Goal: Information Seeking & Learning: Learn about a topic

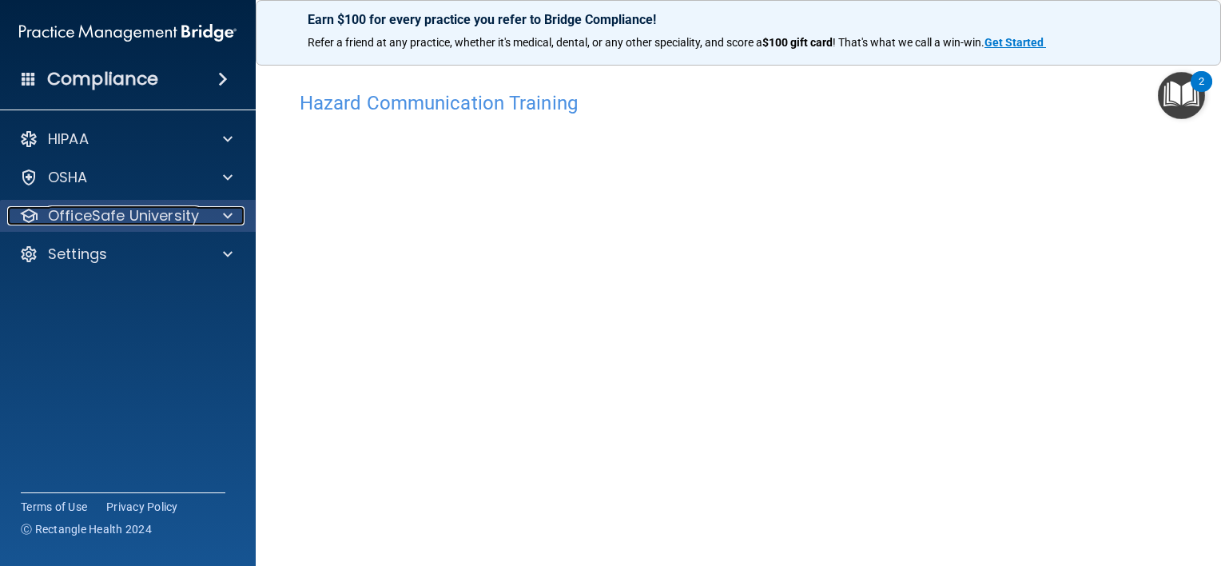
click at [185, 221] on p "OfficeSafe University" at bounding box center [123, 215] width 151 height 19
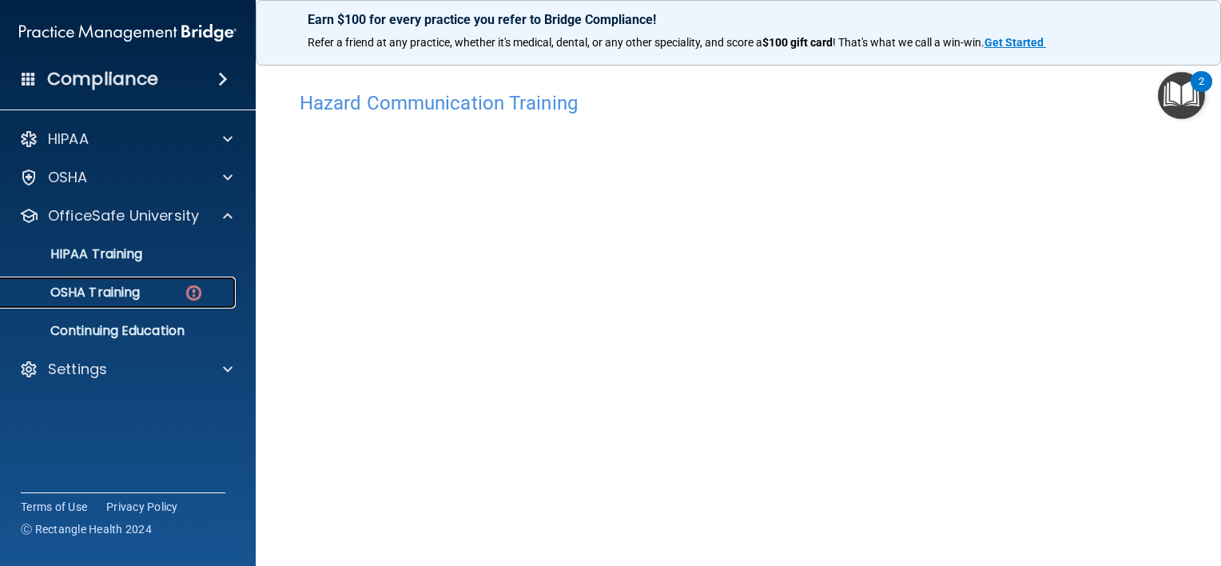
click at [150, 287] on div "OSHA Training" at bounding box center [119, 292] width 218 height 16
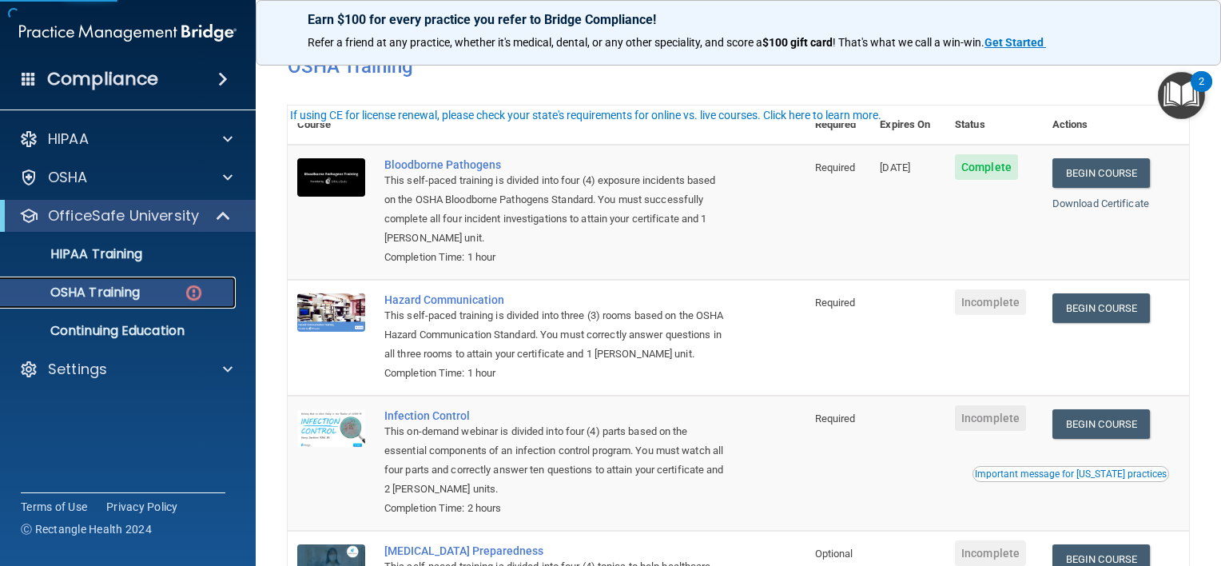
scroll to position [93, 0]
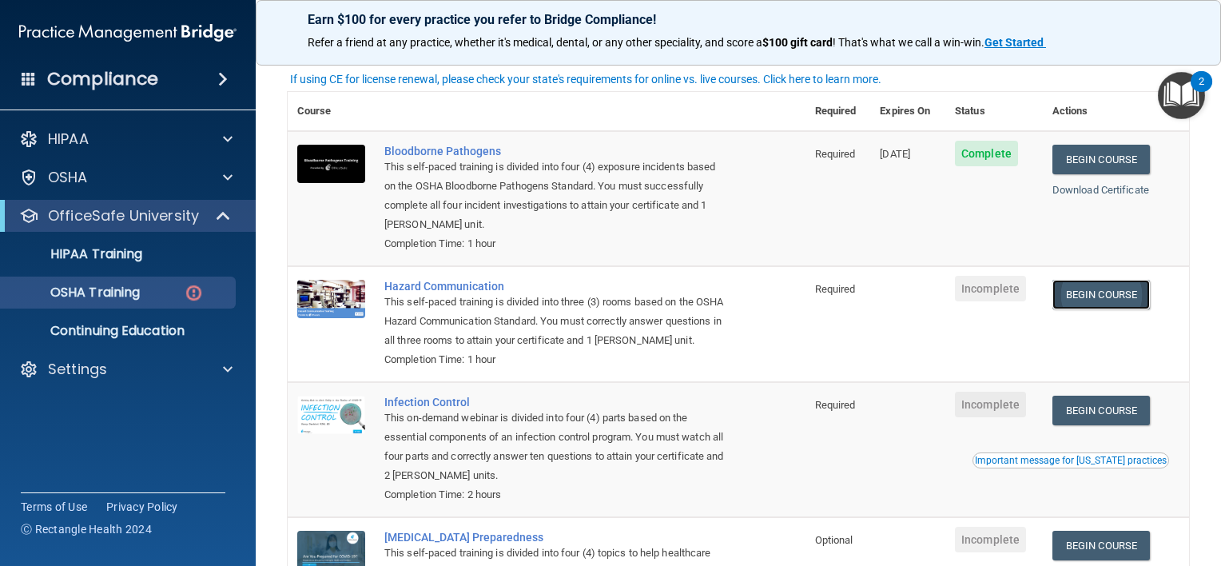
click at [1087, 289] on link "Begin Course" at bounding box center [1100, 295] width 97 height 30
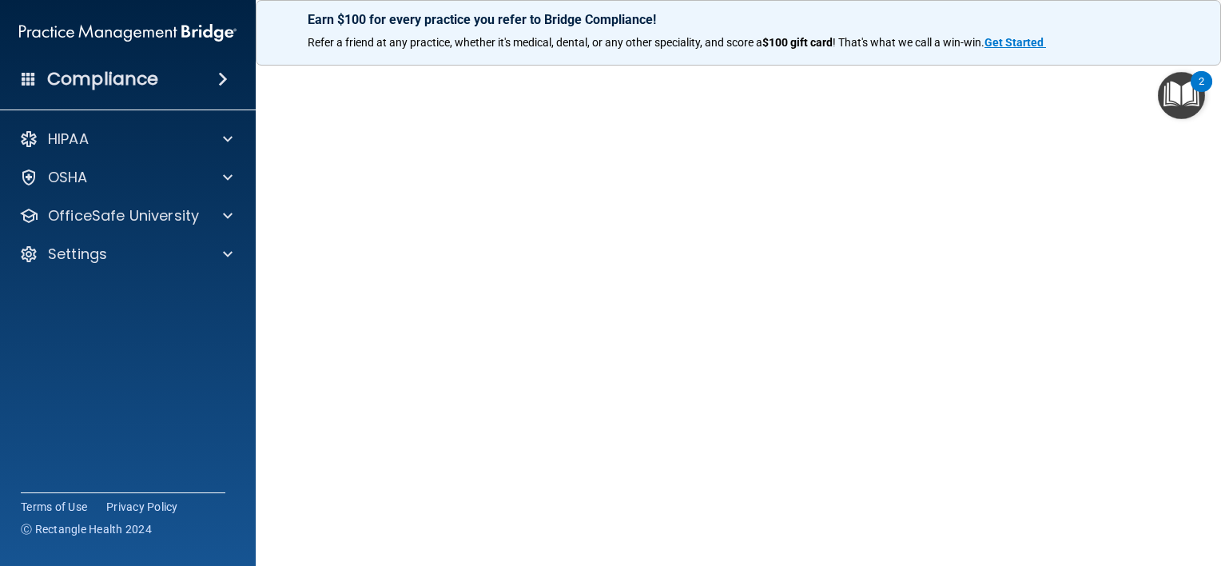
scroll to position [68, 0]
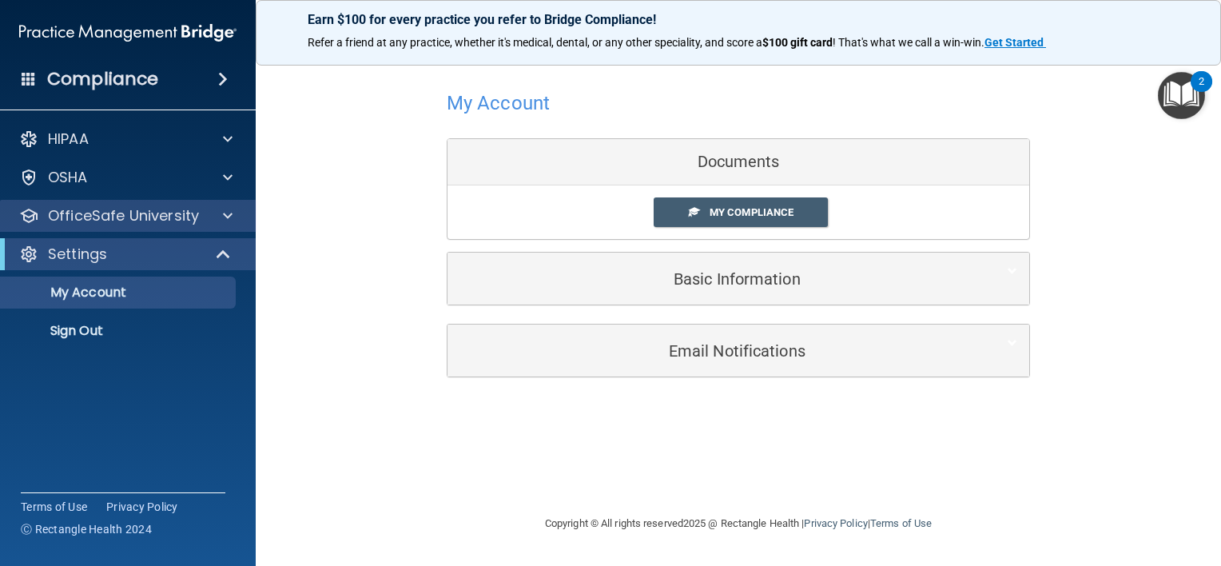
click at [221, 230] on div "OfficeSafe University" at bounding box center [128, 216] width 257 height 32
click at [230, 217] on span at bounding box center [228, 215] width 10 height 19
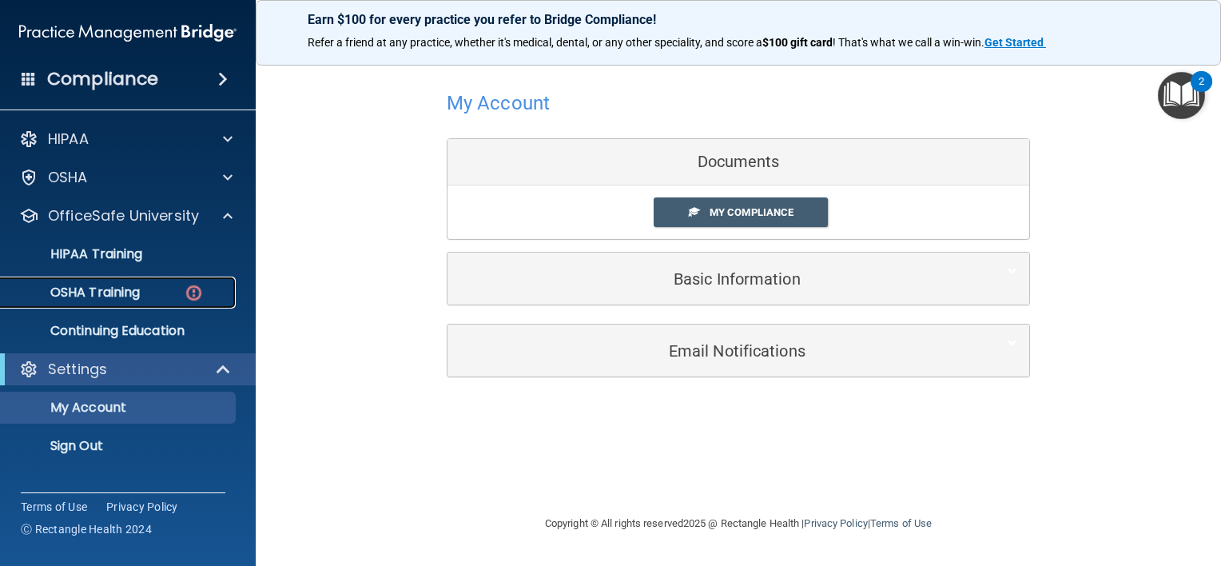
click at [169, 291] on div "OSHA Training" at bounding box center [119, 292] width 218 height 16
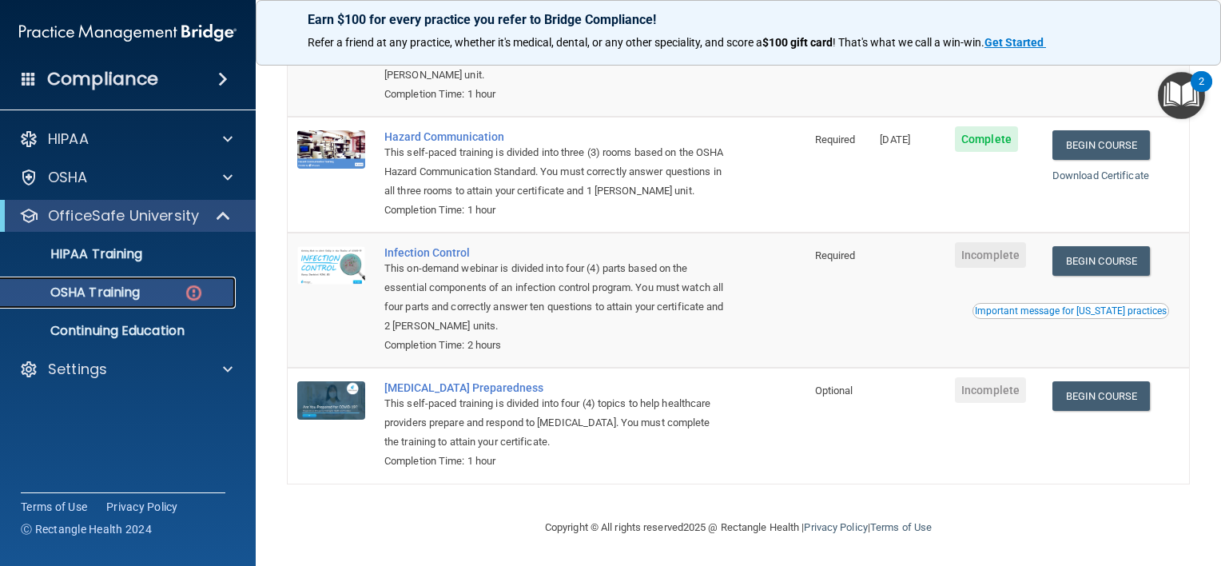
scroll to position [262, 0]
click at [1112, 260] on link "Begin Course" at bounding box center [1100, 261] width 97 height 30
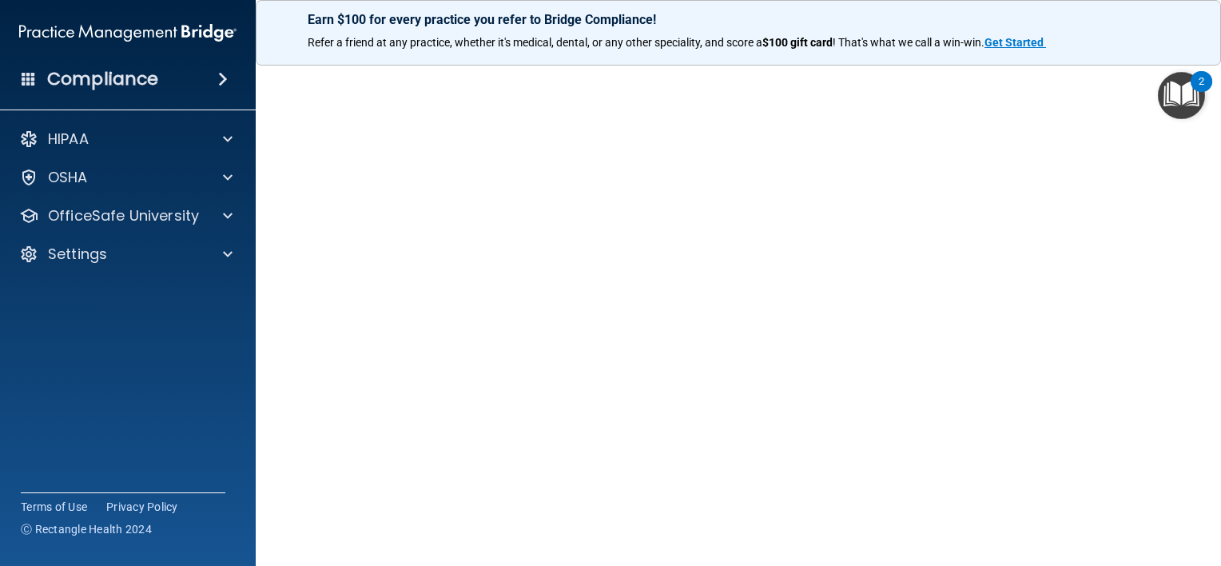
scroll to position [61, 0]
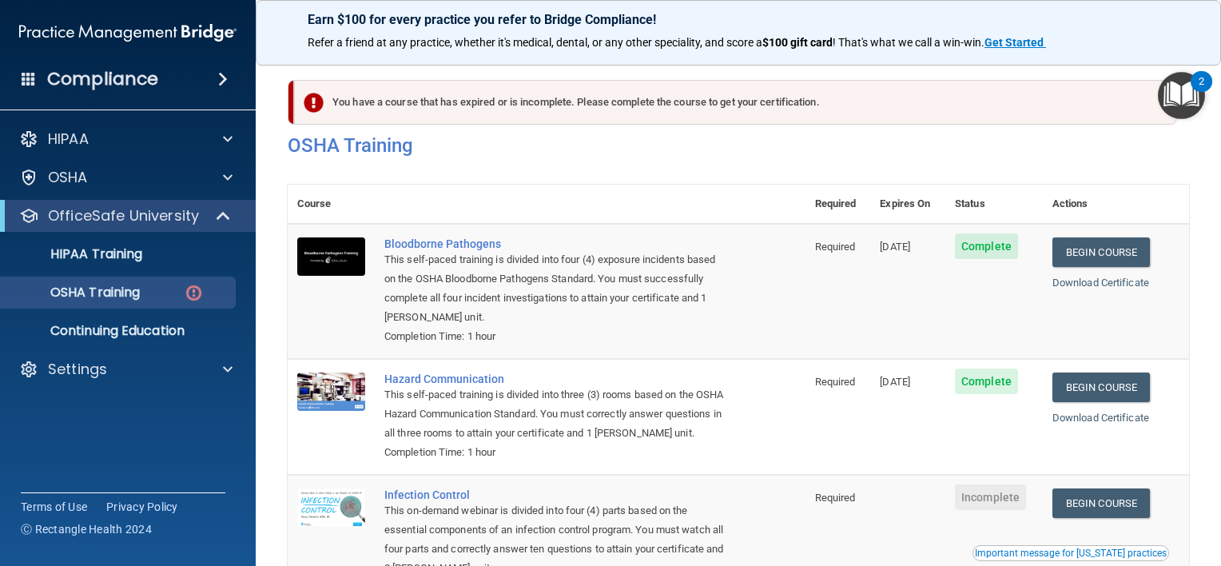
scroll to position [262, 0]
